Goal: Information Seeking & Learning: Learn about a topic

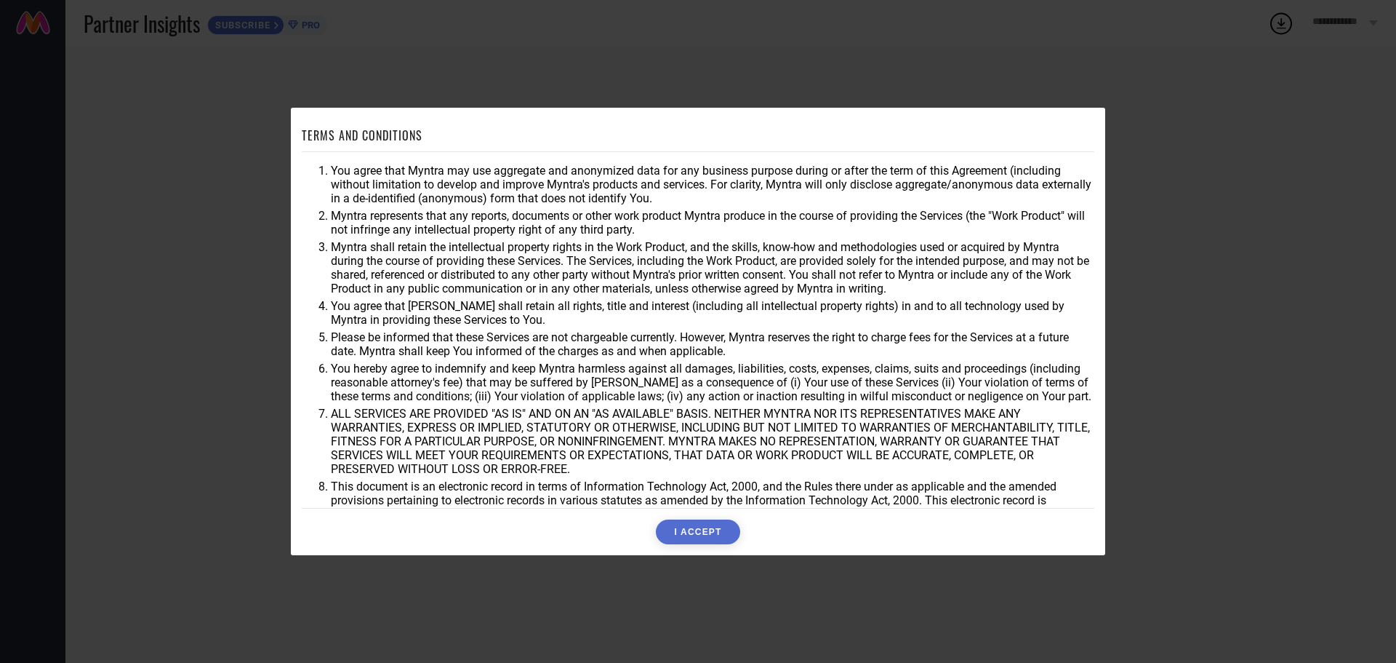
click at [690, 530] on button "I ACCEPT" at bounding box center [698, 531] width 84 height 25
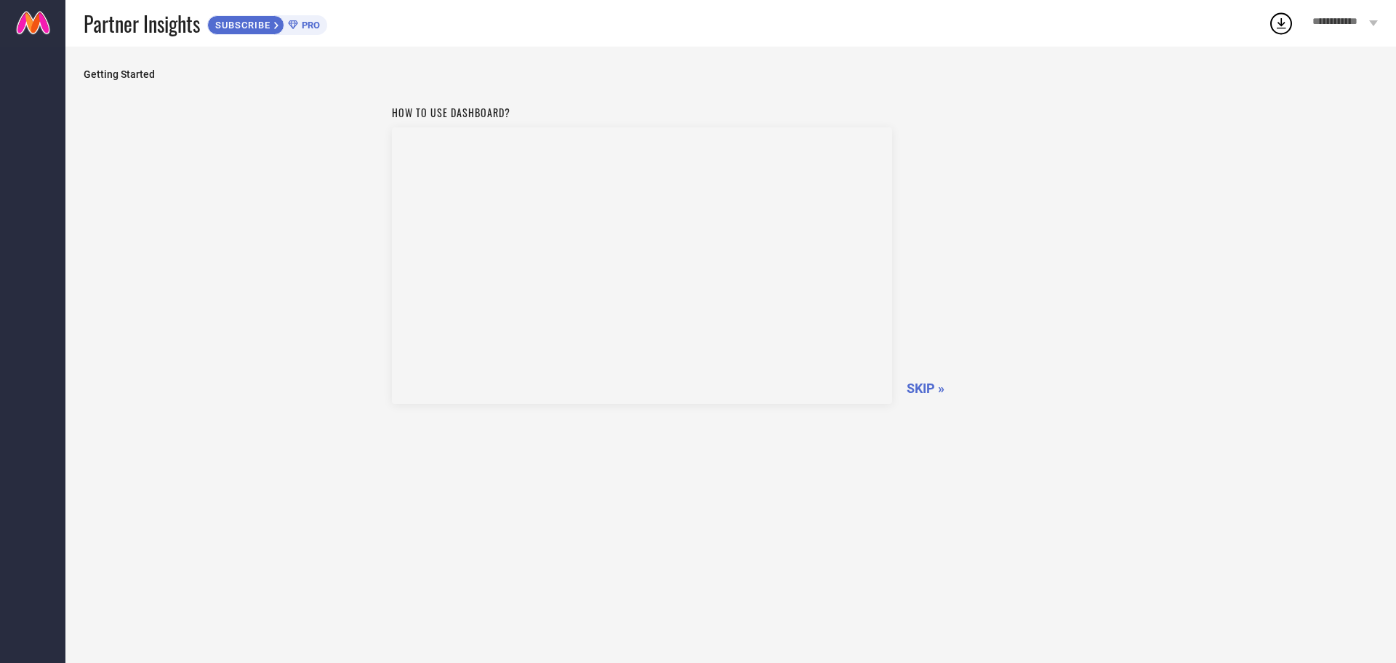
click at [926, 388] on span "SKIP »" at bounding box center [926, 387] width 38 height 15
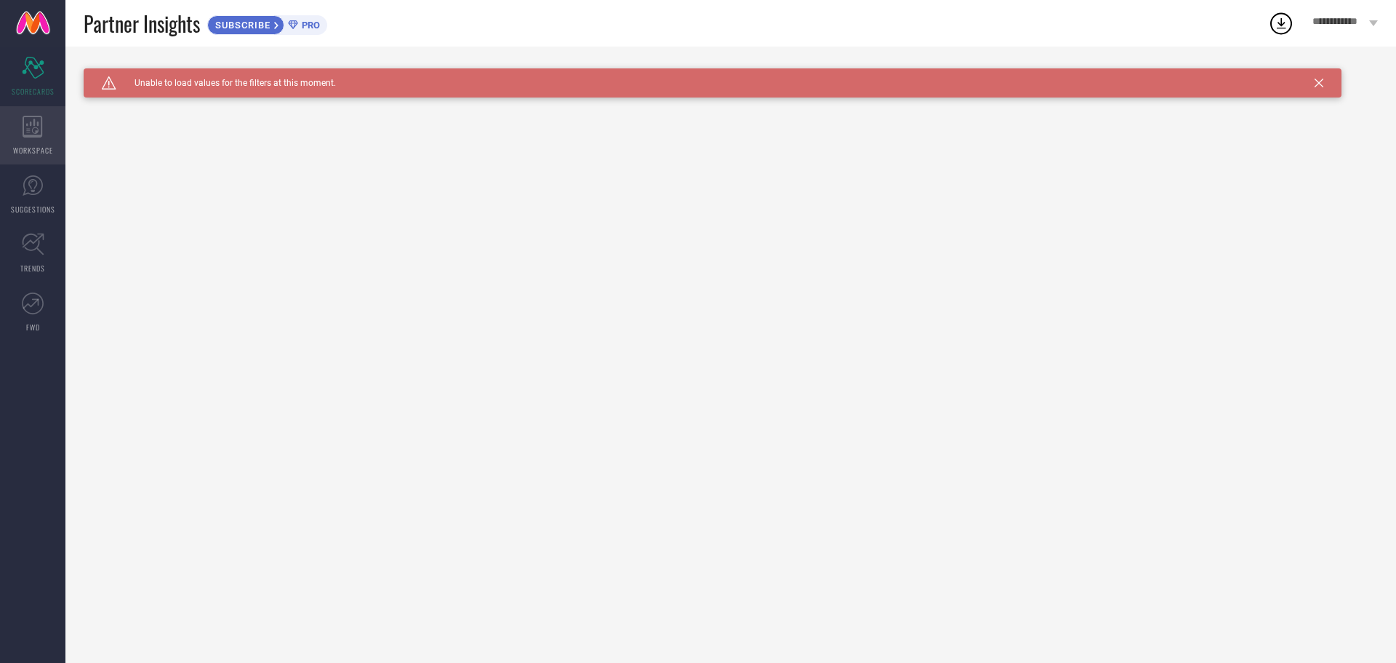
click at [22, 132] on div "WORKSPACE" at bounding box center [32, 135] width 65 height 58
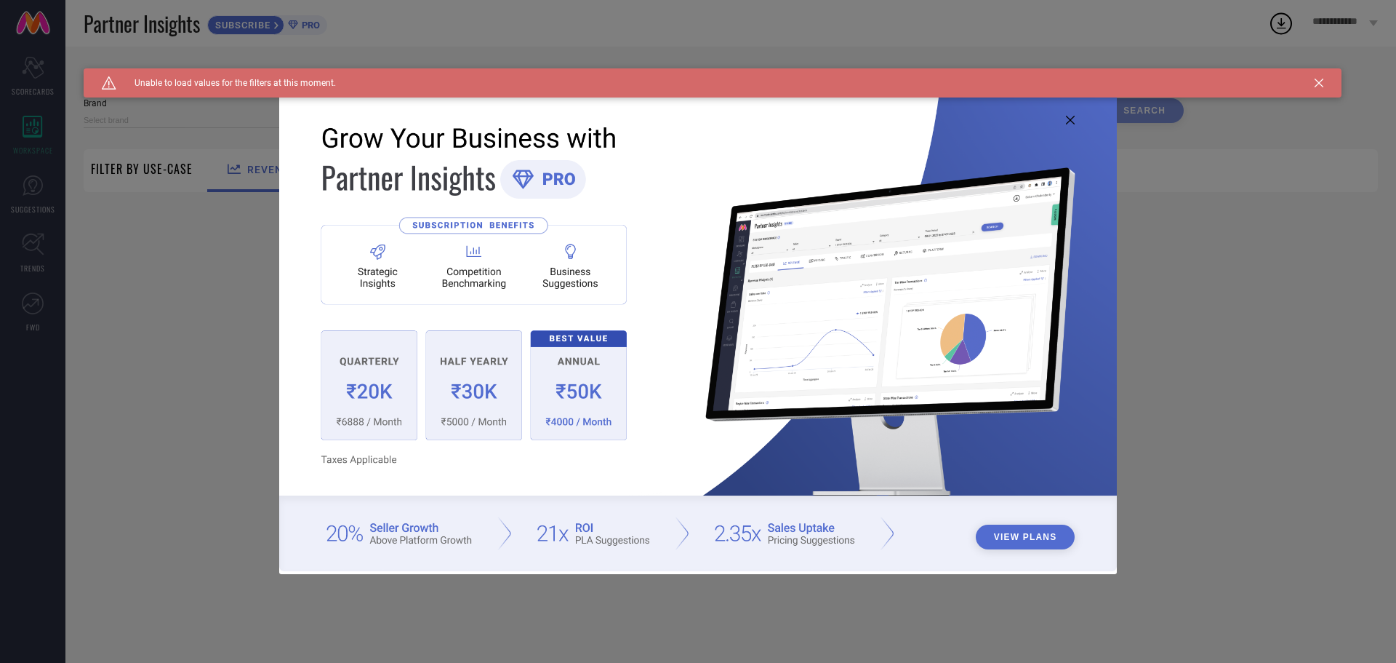
type input "1 STOP FASHION"
type input "All"
click at [1070, 113] on img at bounding box center [698, 329] width 838 height 481
click at [1317, 84] on icon at bounding box center [1319, 83] width 9 height 9
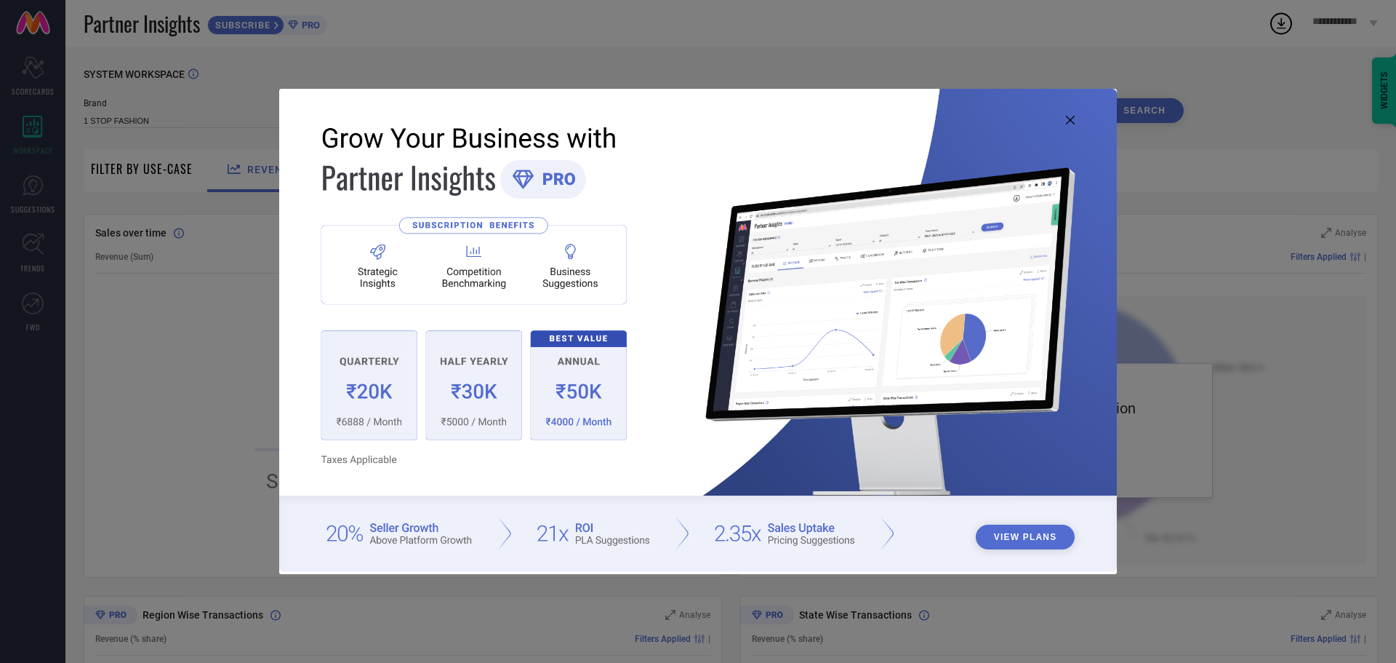
click at [1070, 118] on icon at bounding box center [1070, 120] width 9 height 9
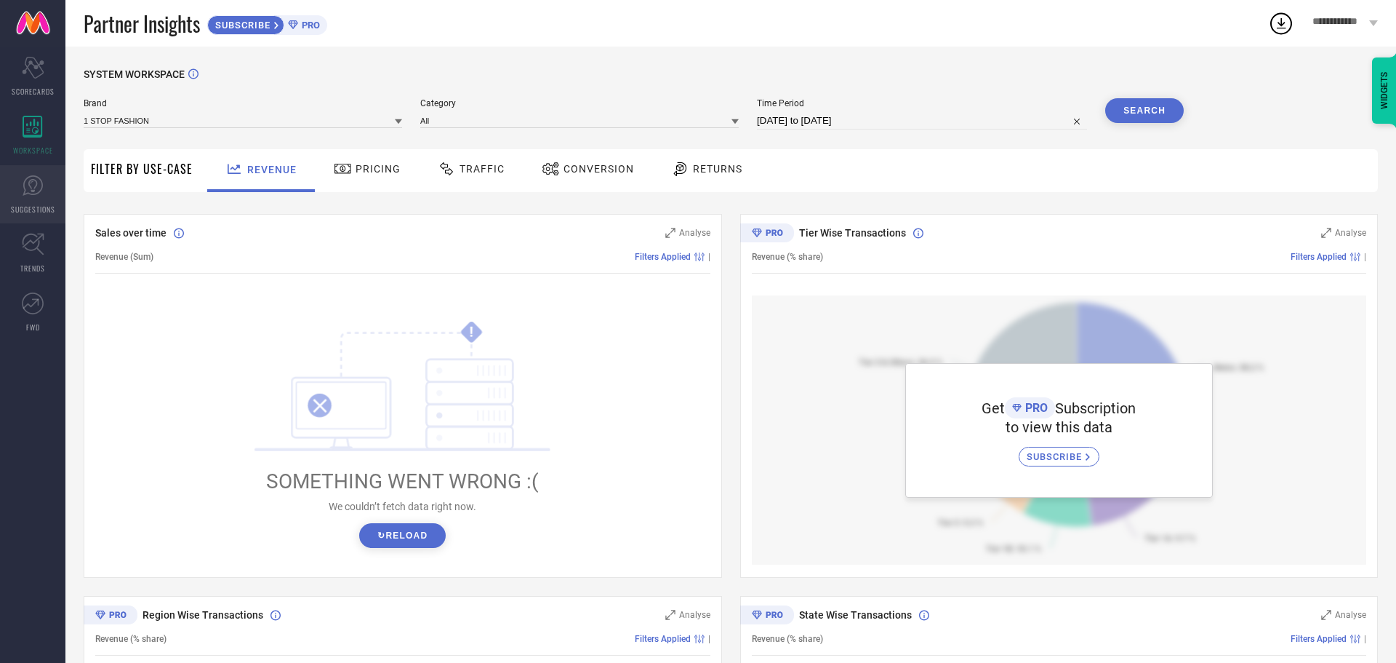
click at [29, 190] on icon at bounding box center [33, 186] width 22 height 22
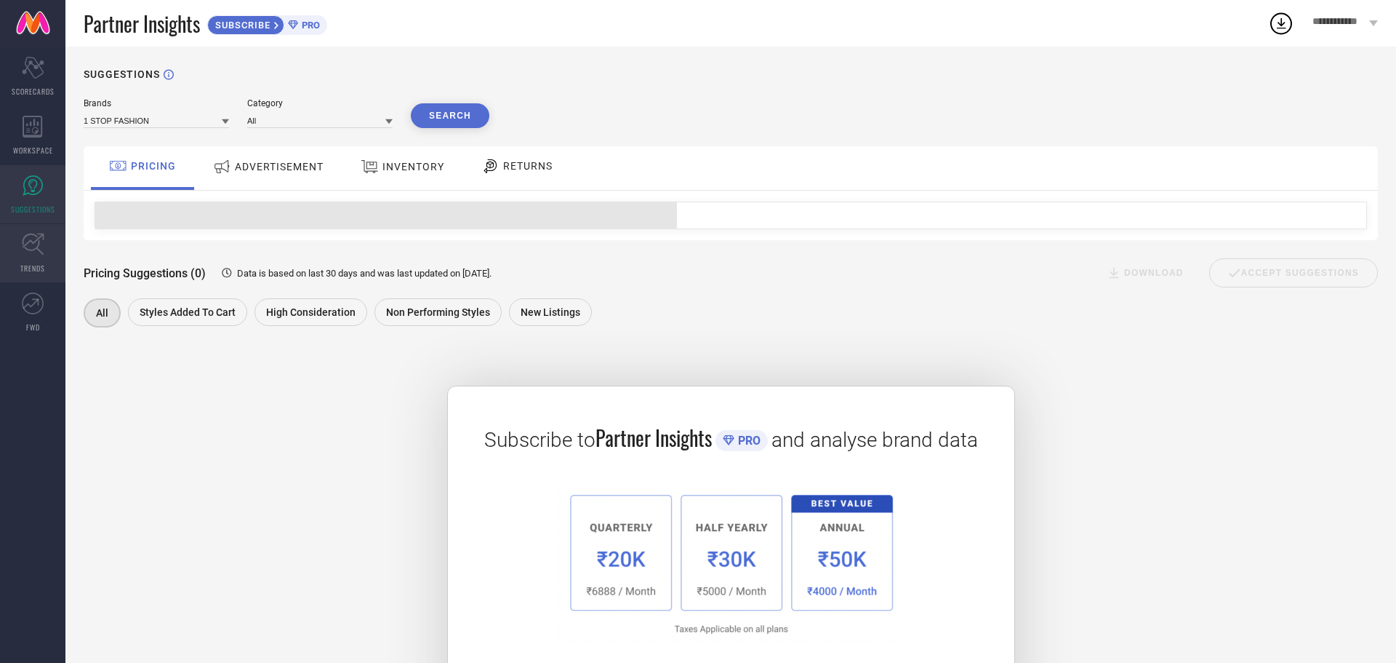
click at [31, 251] on icon at bounding box center [33, 244] width 23 height 23
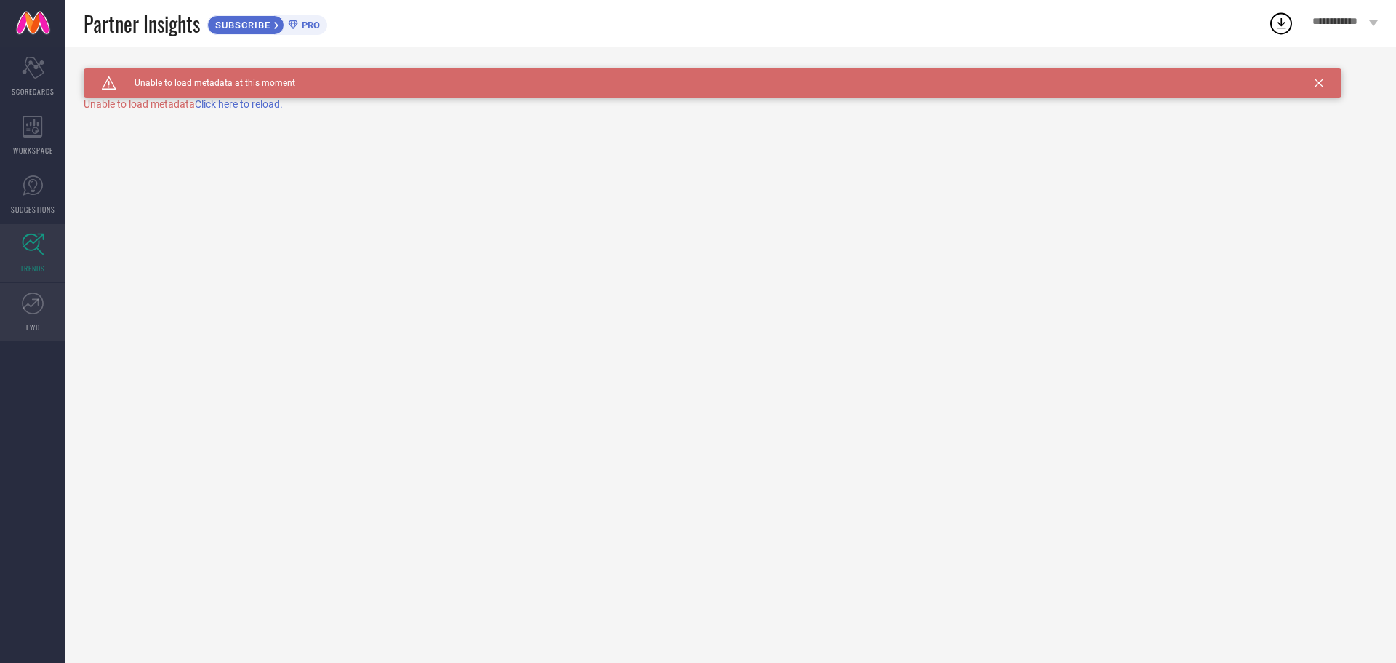
click at [31, 306] on icon at bounding box center [31, 303] width 16 height 10
